Goal: Find specific page/section

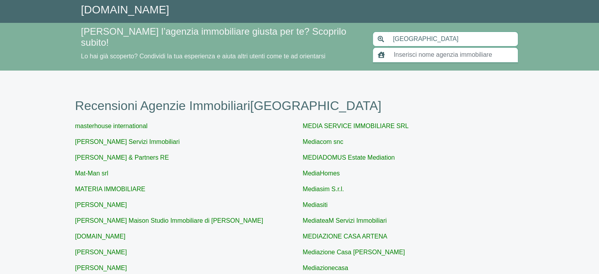
click at [406, 52] on input "text" at bounding box center [453, 54] width 129 height 15
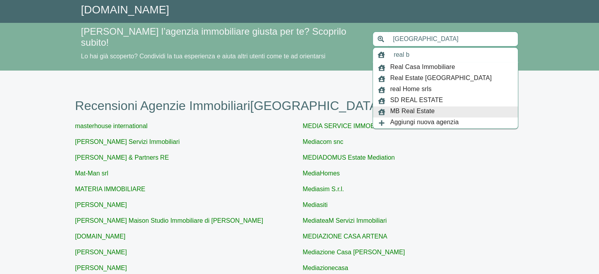
click at [419, 106] on span "MB Real Estate" at bounding box center [412, 111] width 44 height 11
type input "MB Real Estate"
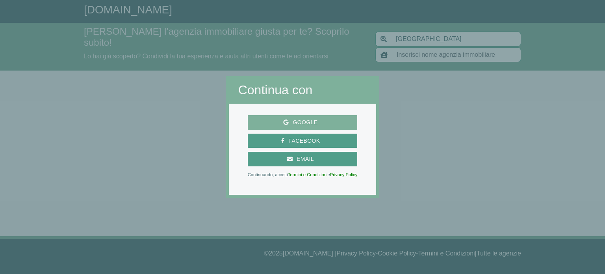
click at [309, 123] on span "Google" at bounding box center [305, 122] width 33 height 10
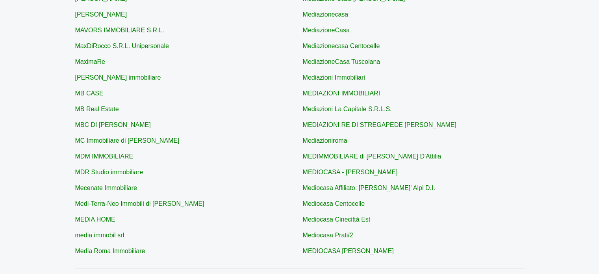
scroll to position [276, 0]
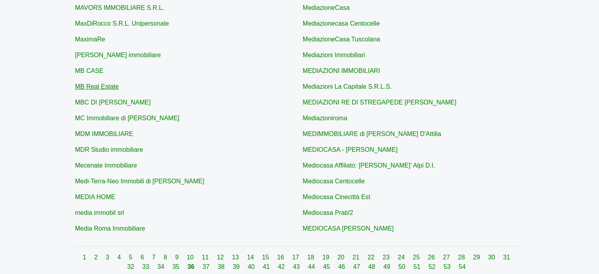
click at [95, 83] on link "MB Real Estate" at bounding box center [97, 86] width 44 height 7
type input "MB Real Estate"
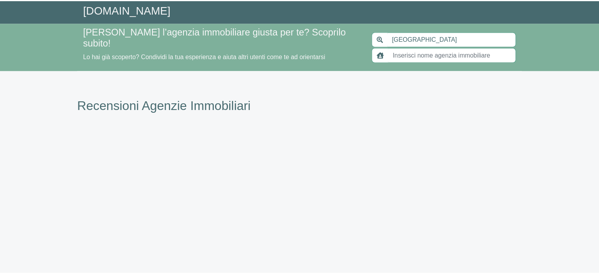
scroll to position [276, 0]
